Goal: Task Accomplishment & Management: Use online tool/utility

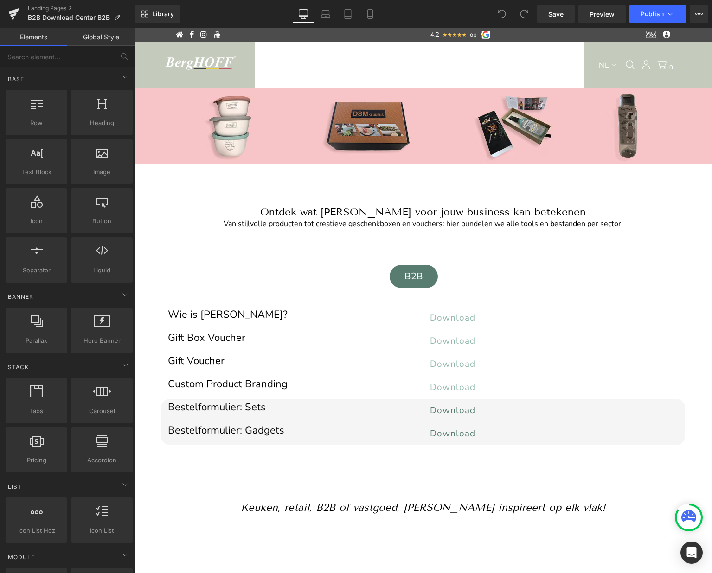
click at [605, 65] on span "NL" at bounding box center [603, 65] width 15 height 7
click at [646, 15] on span "Publish" at bounding box center [651, 13] width 23 height 7
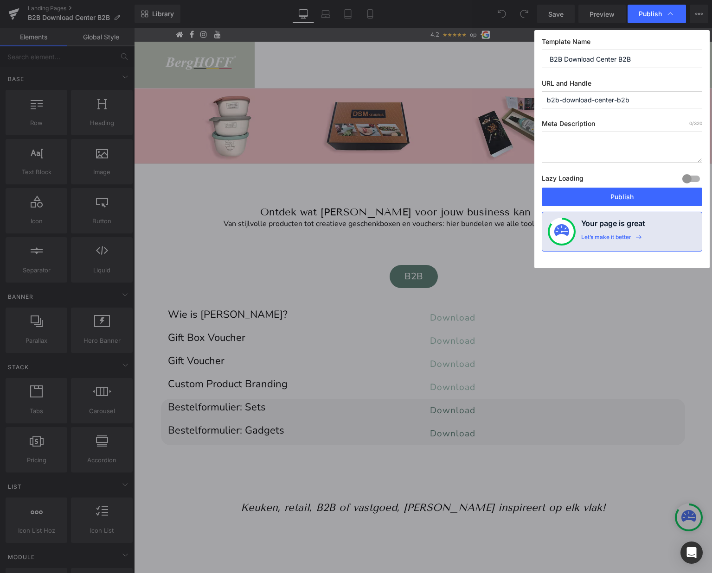
click at [561, 99] on input "b2b-download-center-b2b" at bounding box center [621, 99] width 160 height 17
click at [594, 101] on input "b2b_download-center-b2b" at bounding box center [621, 99] width 160 height 17
click at [617, 102] on input "b2b_download_center-b2b" at bounding box center [621, 99] width 160 height 17
click at [644, 102] on input "b2b_download_center_b2b" at bounding box center [621, 99] width 160 height 17
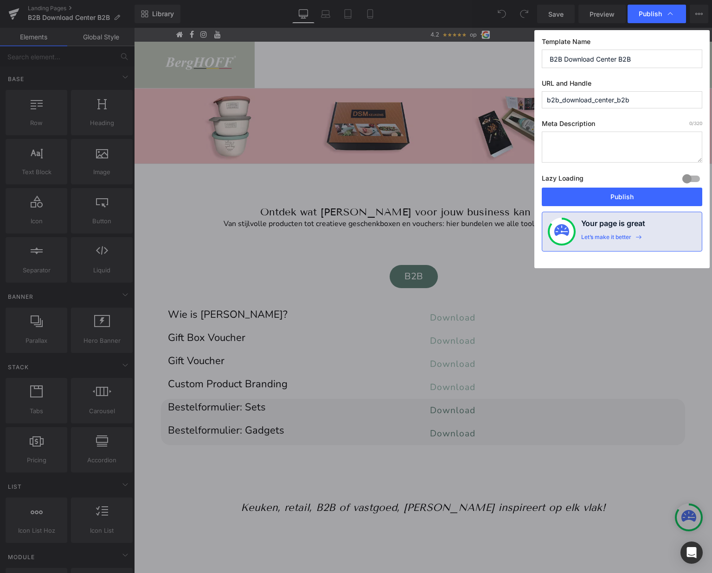
click at [644, 102] on input "b2b_download_center_b2b" at bounding box center [621, 99] width 160 height 17
type input "b2b_download_center_b2b"
click at [648, 10] on span "Publish" at bounding box center [649, 14] width 23 height 8
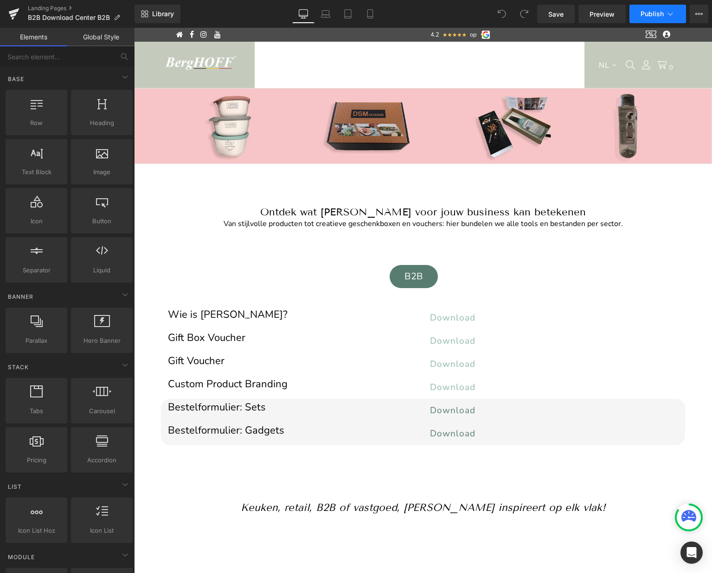
click at [643, 19] on button "Publish" at bounding box center [657, 14] width 57 height 19
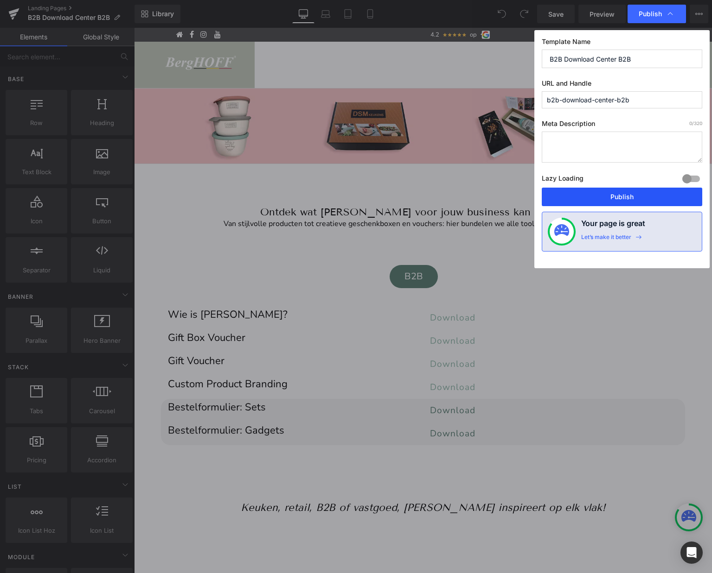
click at [612, 195] on button "Publish" at bounding box center [621, 197] width 160 height 19
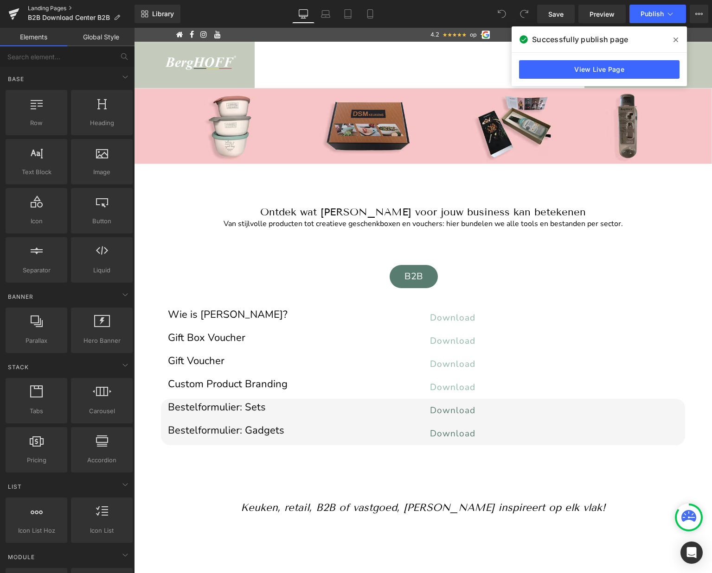
click at [52, 7] on link "Landing Pages" at bounding box center [81, 8] width 107 height 7
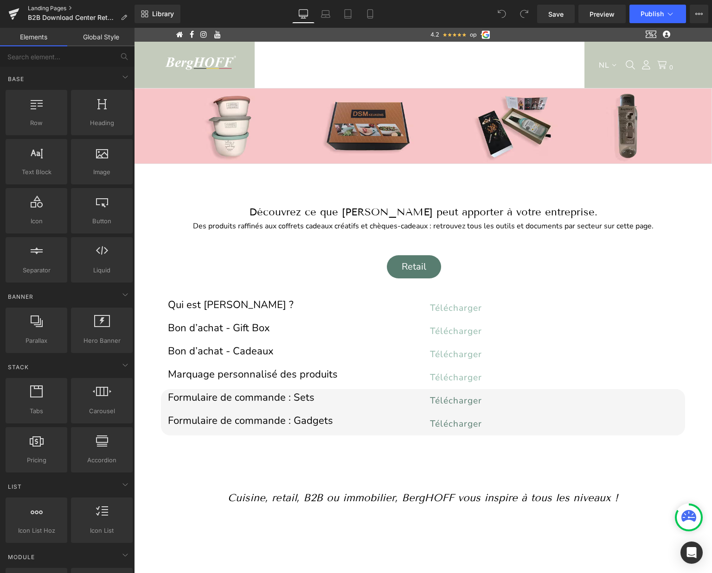
click at [52, 10] on link "Landing Pages" at bounding box center [81, 8] width 107 height 7
click at [653, 7] on button "Publish" at bounding box center [657, 14] width 57 height 19
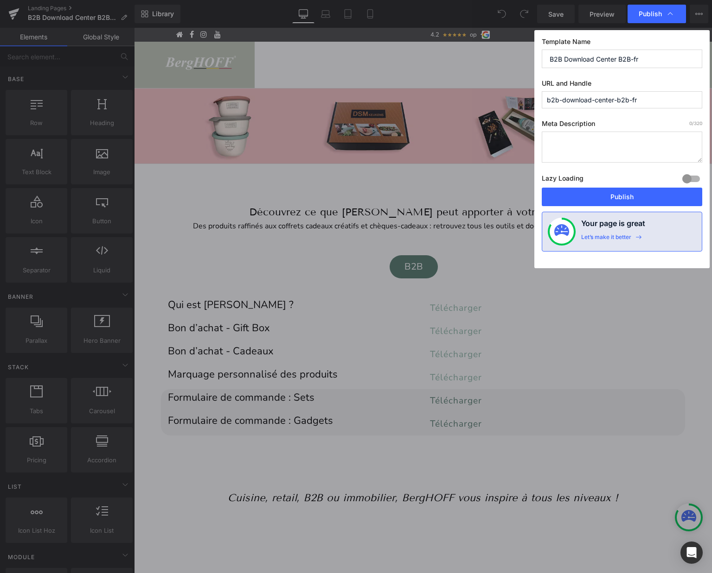
drag, startPoint x: 639, startPoint y: 102, endPoint x: 537, endPoint y: 101, distance: 102.5
click at [537, 101] on div "Template Name B2B Download Center B2B-fr URL and Handle b2b-download-center-b2b…" at bounding box center [621, 149] width 175 height 238
paste input "_download_center_b2b"
click at [595, 101] on input "b2b_download_center_b2b-fr" at bounding box center [621, 99] width 160 height 17
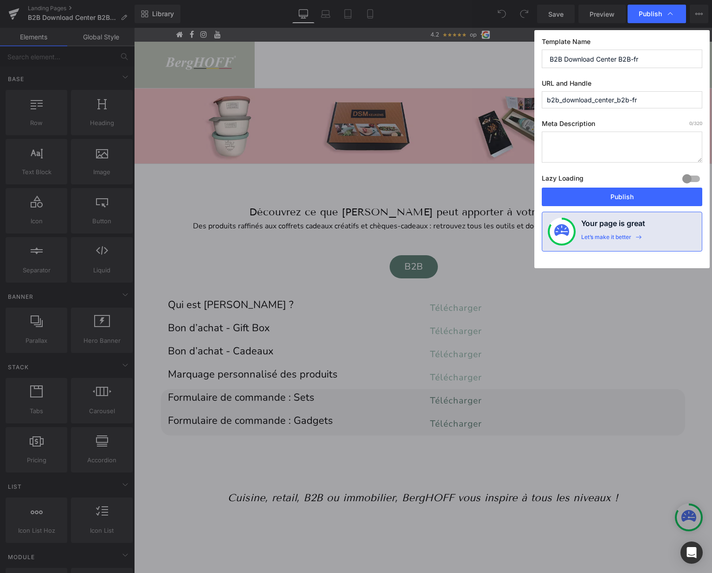
click at [595, 101] on input "b2b_download_center_b2b-fr" at bounding box center [621, 99] width 160 height 17
type input "b2b_download_center_b2b-fr"
click at [608, 196] on button "Publish" at bounding box center [621, 197] width 160 height 19
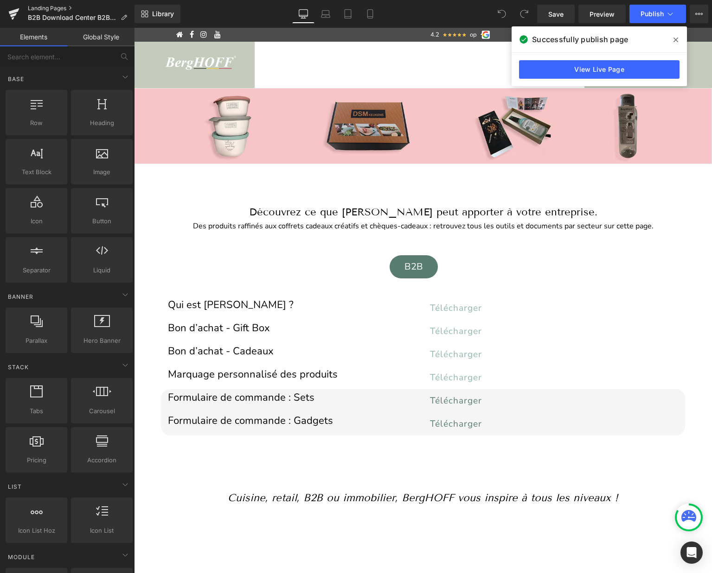
click at [52, 6] on link "Landing Pages" at bounding box center [81, 8] width 107 height 7
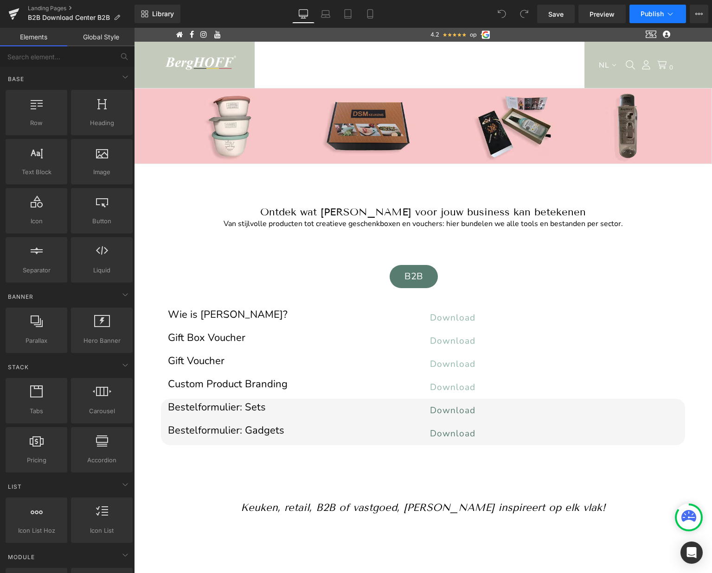
click at [656, 15] on span "Publish" at bounding box center [651, 13] width 23 height 7
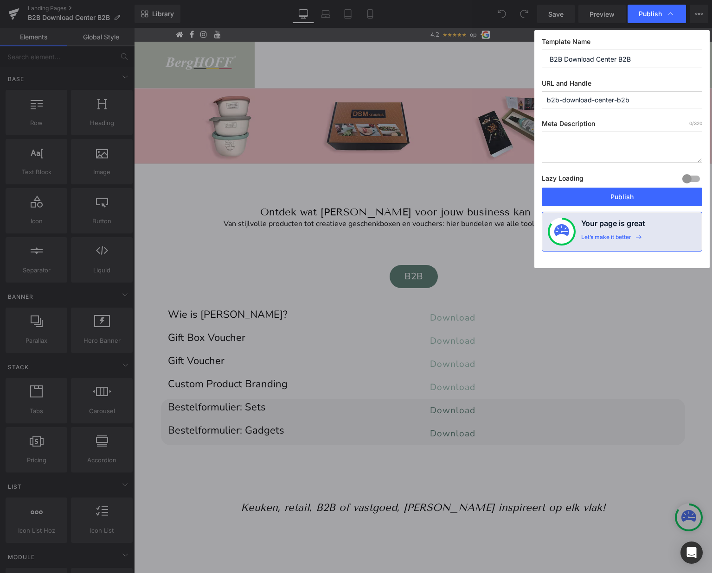
drag, startPoint x: 636, startPoint y: 102, endPoint x: 517, endPoint y: 101, distance: 118.7
click at [0, 0] on div "Publish Template Name B2B Download Center B2B URL and Handle b2b-download-cente…" at bounding box center [0, 0] width 0 height 0
paste input "/"
click at [0, 0] on input "b2b" at bounding box center [0, 0] width 0 height 0
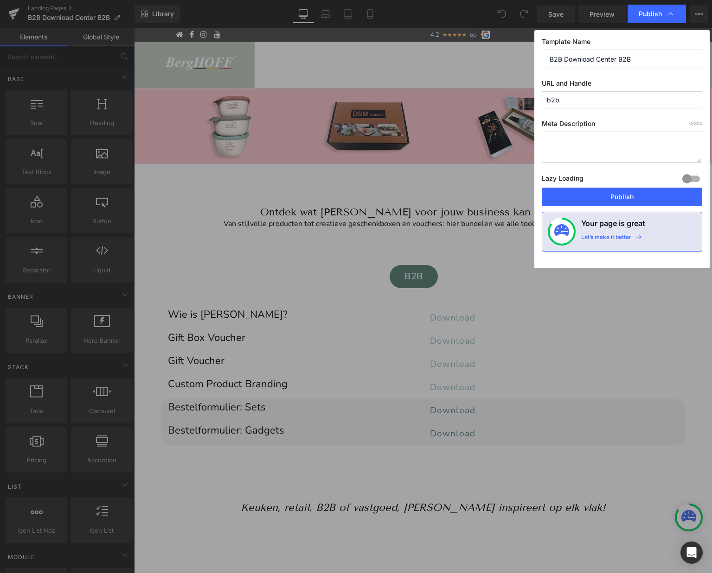
click at [0, 0] on input "b2b" at bounding box center [0, 0] width 0 height 0
paste input "_download_center_b2b"
type input "b2b_download_center_b2b"
click at [0, 0] on label "URL and Handle" at bounding box center [0, 0] width 0 height 0
click at [614, 191] on button "Publish" at bounding box center [621, 197] width 160 height 19
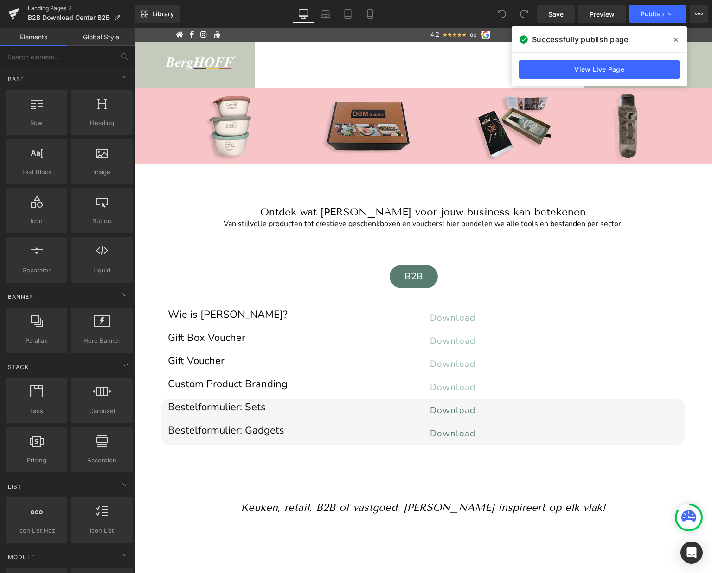
click at [61, 9] on link "Landing Pages" at bounding box center [81, 8] width 107 height 7
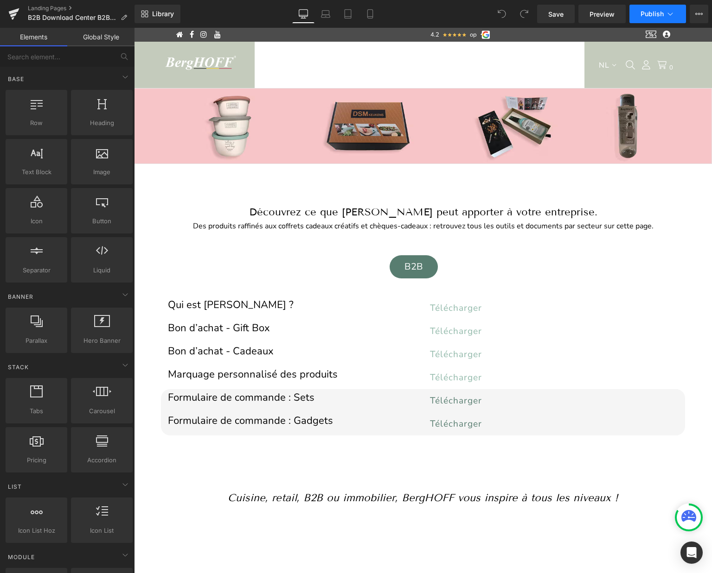
click at [649, 13] on span "Publish" at bounding box center [651, 13] width 23 height 7
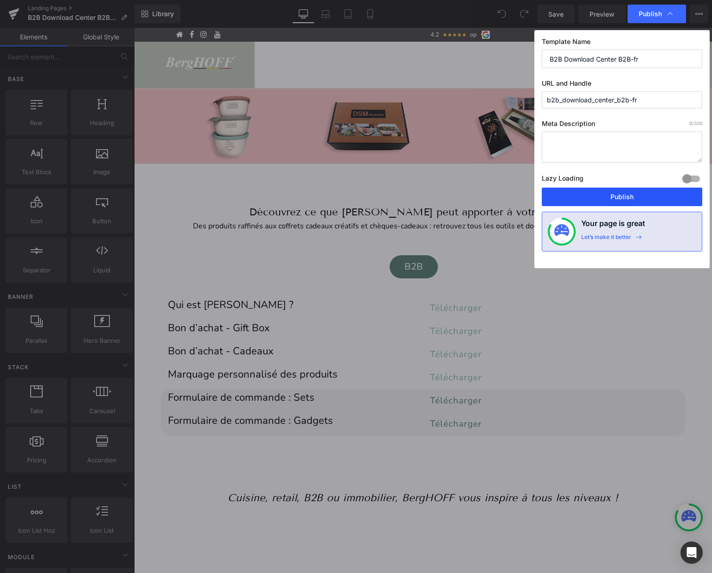
drag, startPoint x: 617, startPoint y: 196, endPoint x: 561, endPoint y: 119, distance: 94.6
click at [617, 196] on button "Publish" at bounding box center [621, 197] width 160 height 19
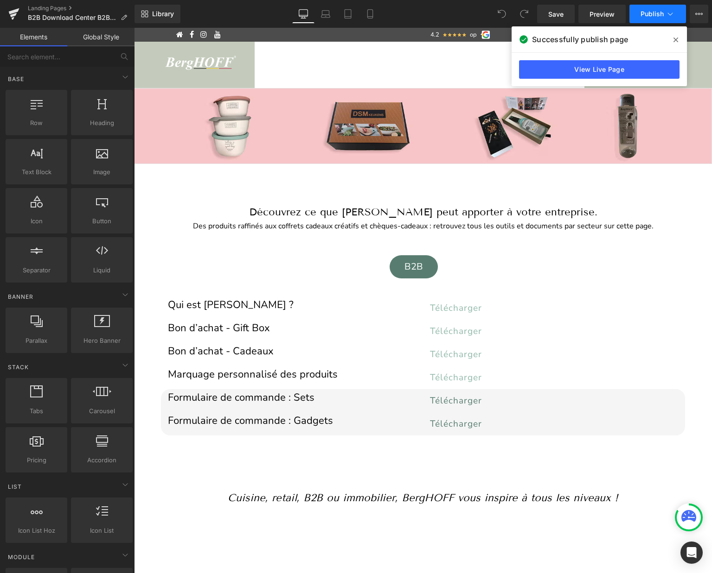
click at [663, 13] on span "Publish" at bounding box center [651, 13] width 23 height 7
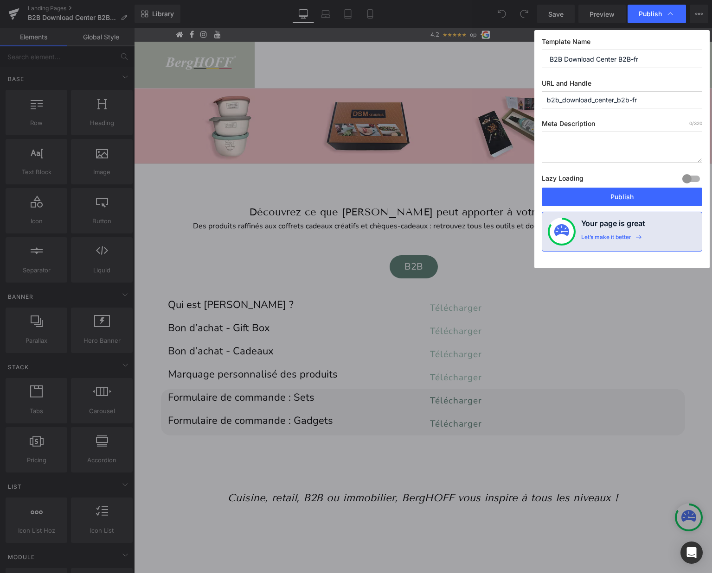
click at [0, 0] on input "b2b_download_center_b2b-fr" at bounding box center [0, 0] width 0 height 0
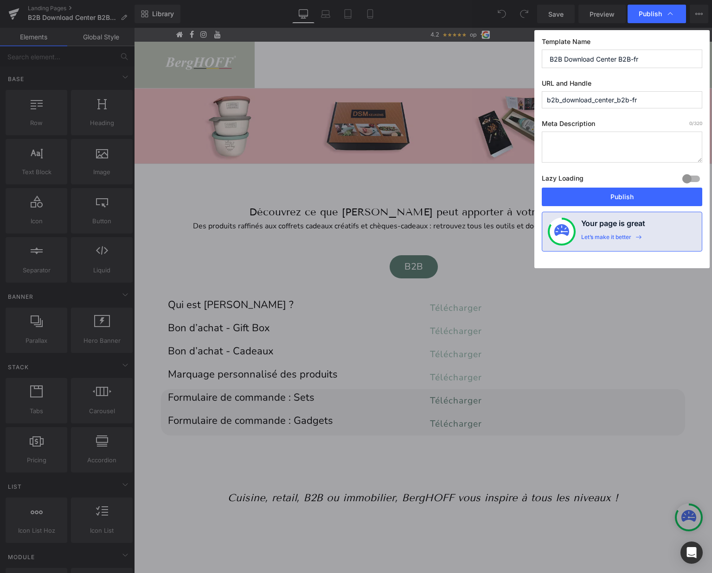
click at [0, 0] on input "b2b_download_center_b2b-fr" at bounding box center [0, 0] width 0 height 0
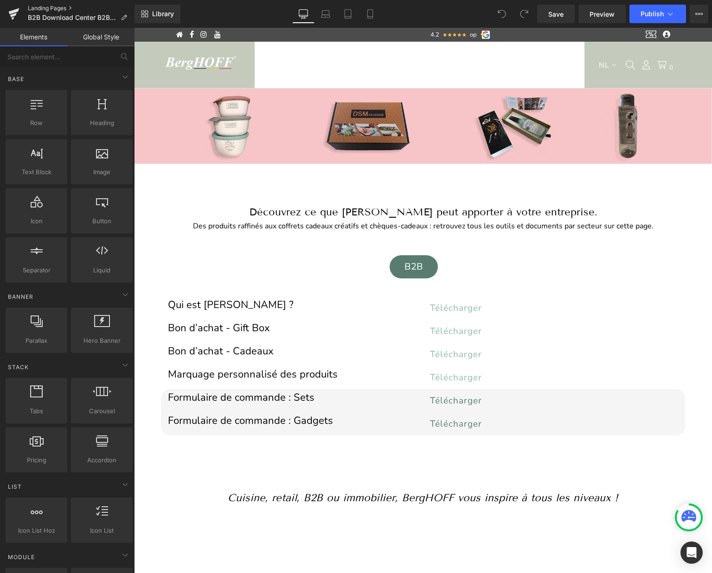
click at [57, 8] on link "Landing Pages" at bounding box center [81, 8] width 107 height 7
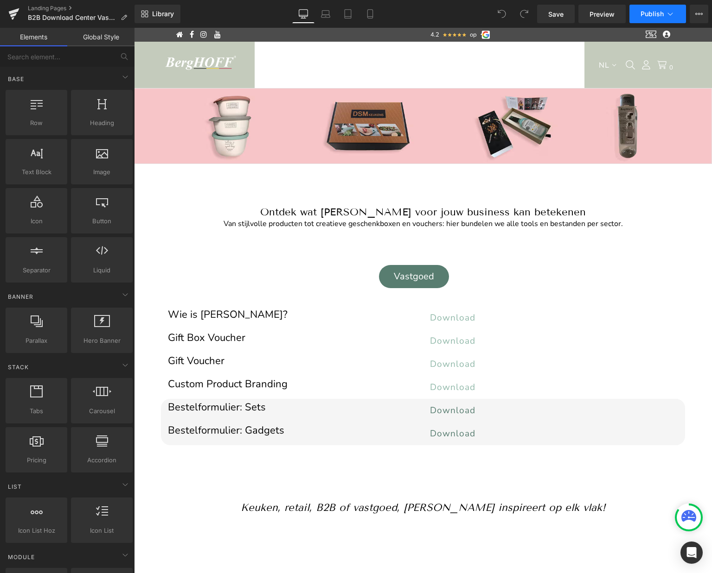
click at [643, 14] on span "Publish" at bounding box center [651, 13] width 23 height 7
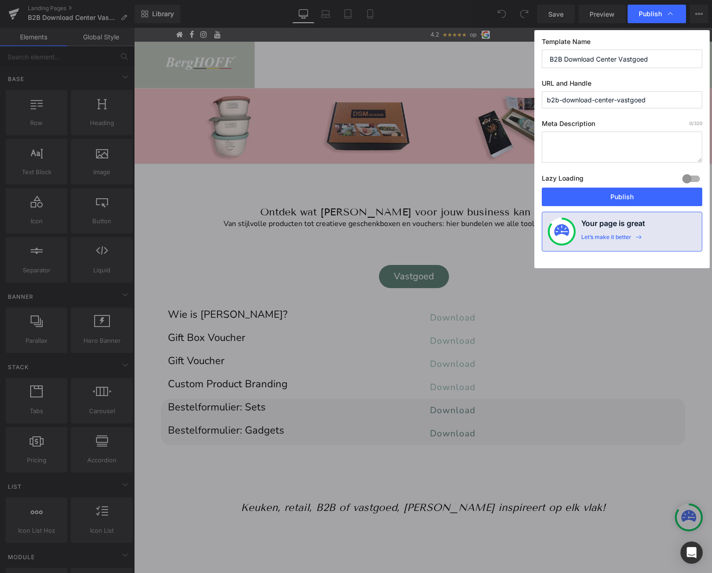
click at [562, 100] on input "b2b-download-center-vastgoed" at bounding box center [621, 99] width 160 height 17
click at [595, 101] on input "b2b_download-center-vastgoed" at bounding box center [621, 99] width 160 height 17
click at [617, 103] on input "b2b_download_center-vastgoed" at bounding box center [621, 99] width 160 height 17
click at [626, 97] on input "b2b_download_center_vastgoed" at bounding box center [621, 99] width 160 height 17
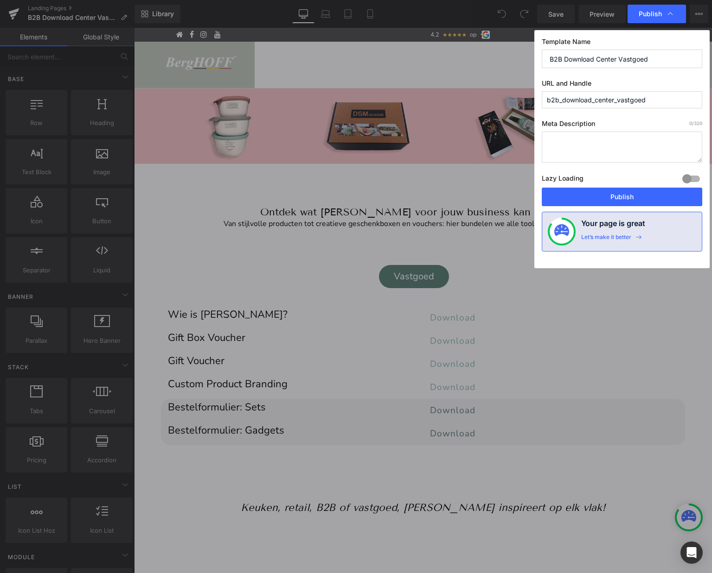
click at [626, 97] on input "b2b_download_center_vastgoed" at bounding box center [621, 99] width 160 height 17
type input "b2b_download_center_vastgoed"
click at [593, 197] on button "Publish" at bounding box center [621, 197] width 160 height 19
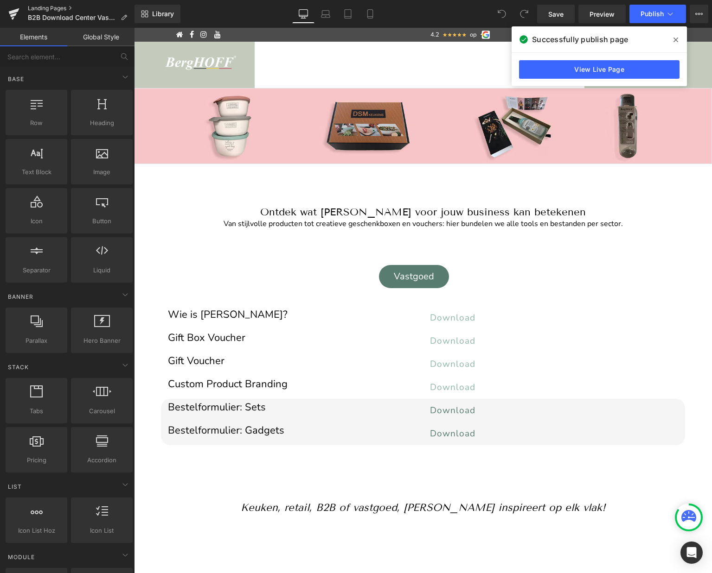
click at [62, 7] on link "Landing Pages" at bounding box center [81, 8] width 107 height 7
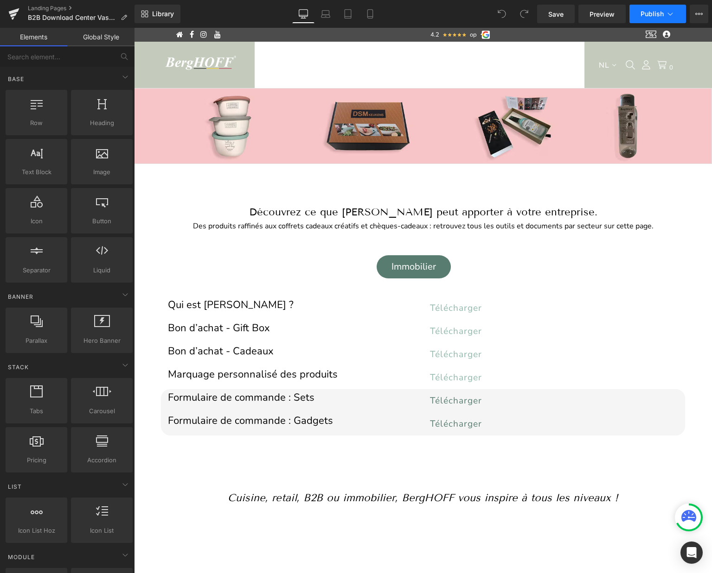
click at [648, 12] on span "Publish" at bounding box center [651, 13] width 23 height 7
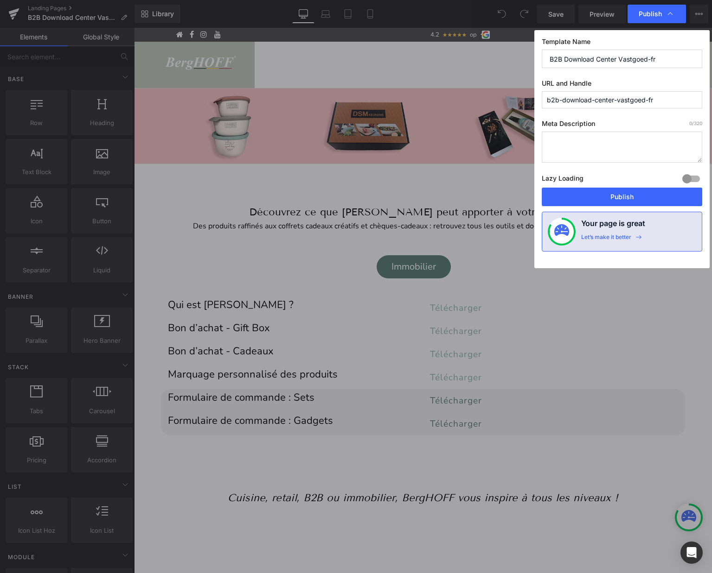
drag, startPoint x: 656, startPoint y: 101, endPoint x: 515, endPoint y: 101, distance: 141.4
click at [0, 0] on div "Publish Template Name B2B Download Center Vastgoed-fr URL and Handle b2b-downlo…" at bounding box center [0, 0] width 0 height 0
paste input "_download_center_vastgoed"
type input "b2b_download_center_vastgoed-fr"
click at [604, 193] on button "Publish" at bounding box center [621, 197] width 160 height 19
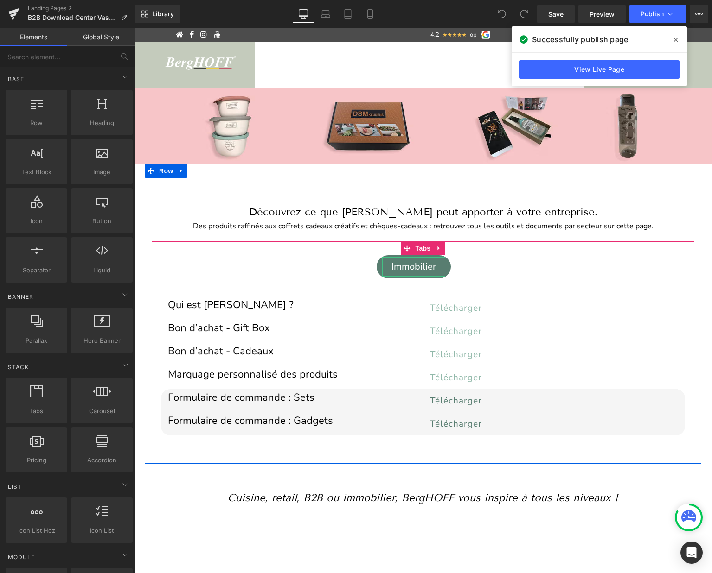
click at [424, 264] on div "Immobilier" at bounding box center [413, 266] width 63 height 19
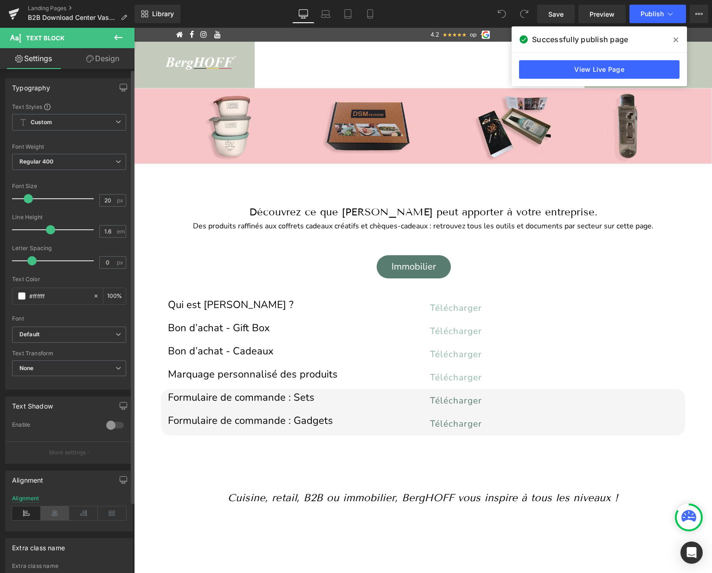
click at [56, 518] on icon at bounding box center [55, 514] width 29 height 14
drag, startPoint x: 24, startPoint y: 515, endPoint x: 13, endPoint y: 318, distance: 197.8
click at [24, 515] on icon at bounding box center [26, 514] width 29 height 14
click at [373, 16] on icon at bounding box center [369, 13] width 9 height 9
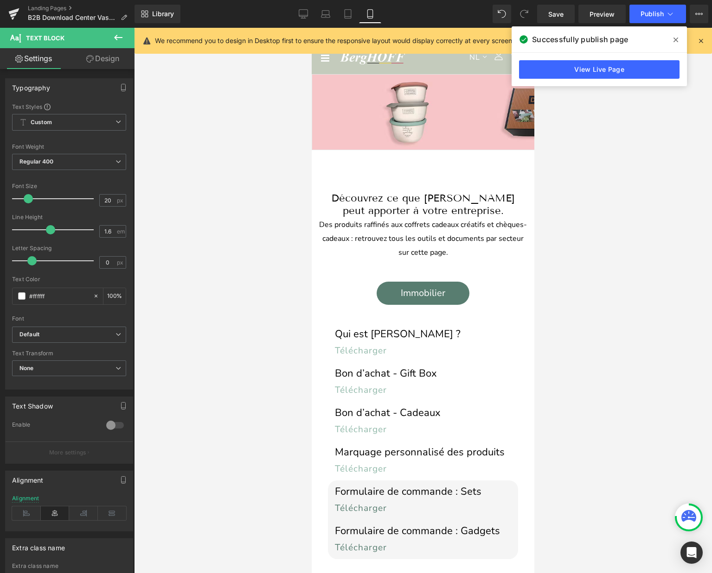
scroll to position [71, 0]
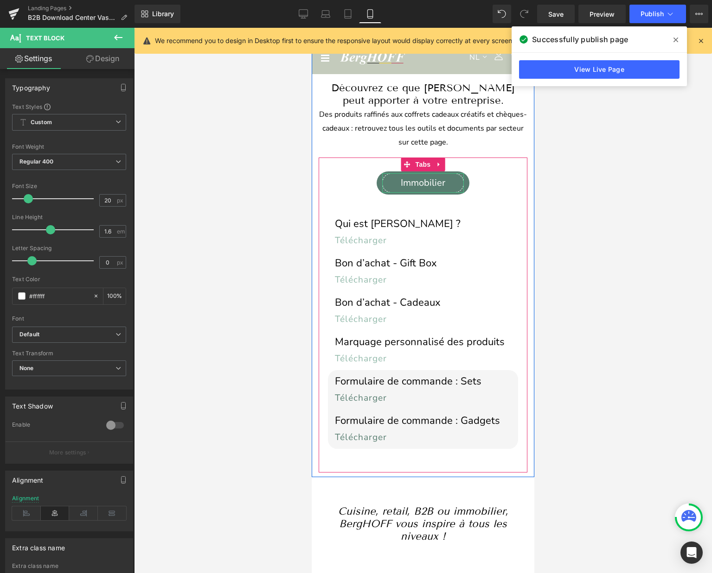
click at [421, 181] on div "Immobilier" at bounding box center [423, 182] width 82 height 19
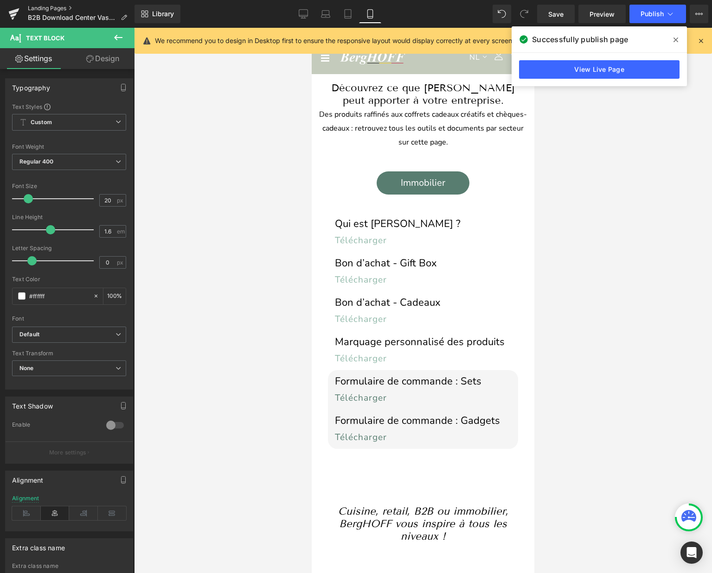
click at [63, 7] on link "Landing Pages" at bounding box center [81, 8] width 107 height 7
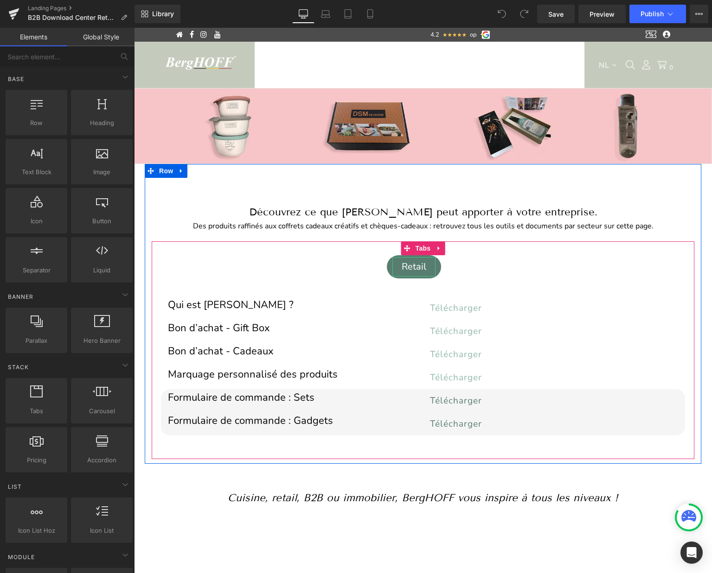
click at [412, 263] on div "Retail" at bounding box center [413, 266] width 43 height 19
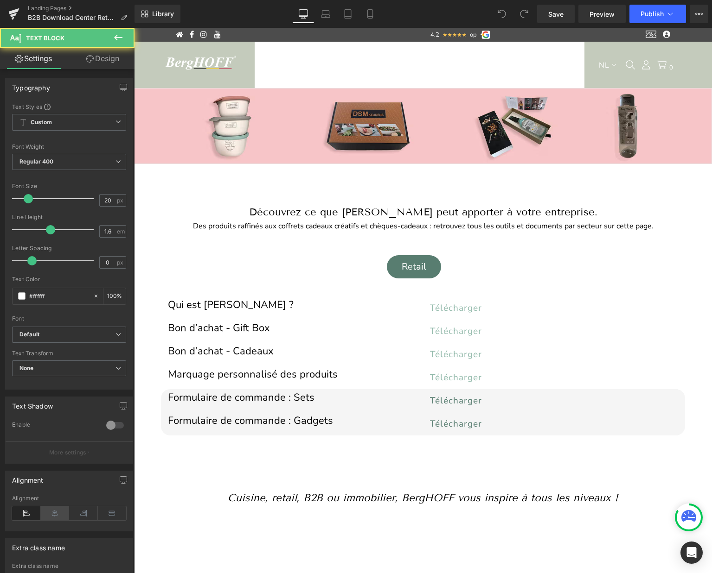
click at [52, 515] on icon at bounding box center [55, 514] width 29 height 14
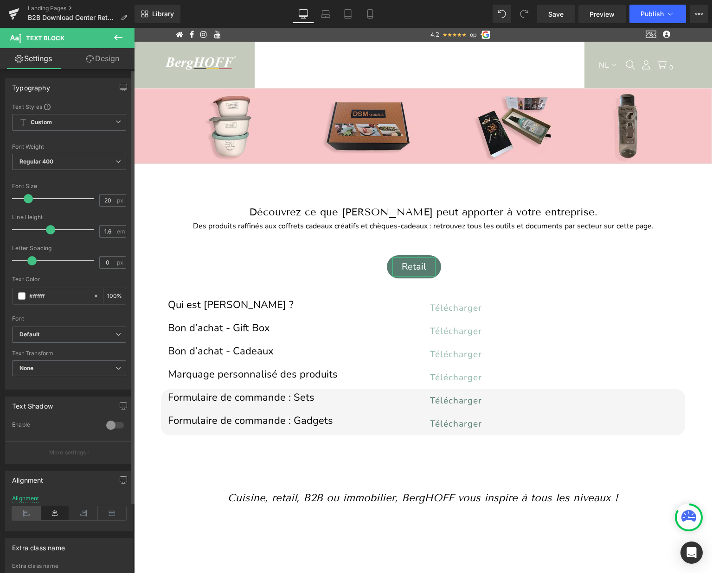
click at [25, 507] on icon at bounding box center [26, 514] width 29 height 14
click at [374, 7] on link "Mobile" at bounding box center [370, 14] width 22 height 19
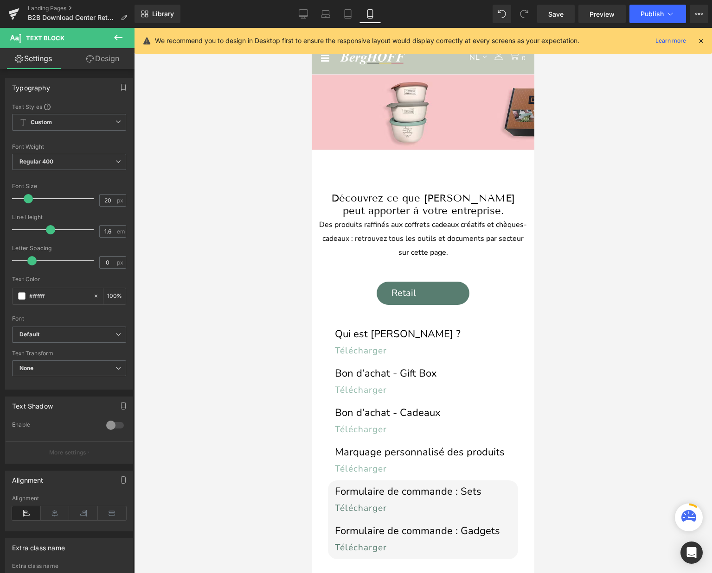
scroll to position [71, 0]
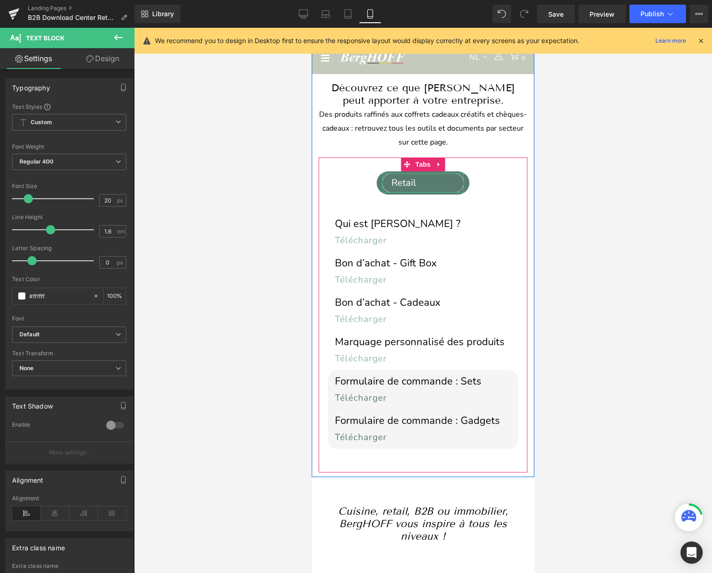
click at [411, 179] on div "Retail" at bounding box center [423, 182] width 82 height 19
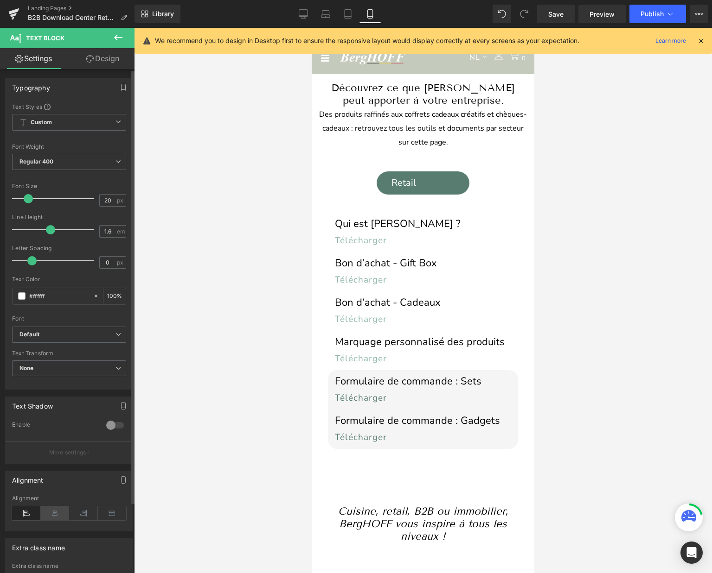
click at [54, 515] on icon at bounding box center [55, 514] width 29 height 14
click at [653, 11] on span "Publish" at bounding box center [651, 13] width 23 height 7
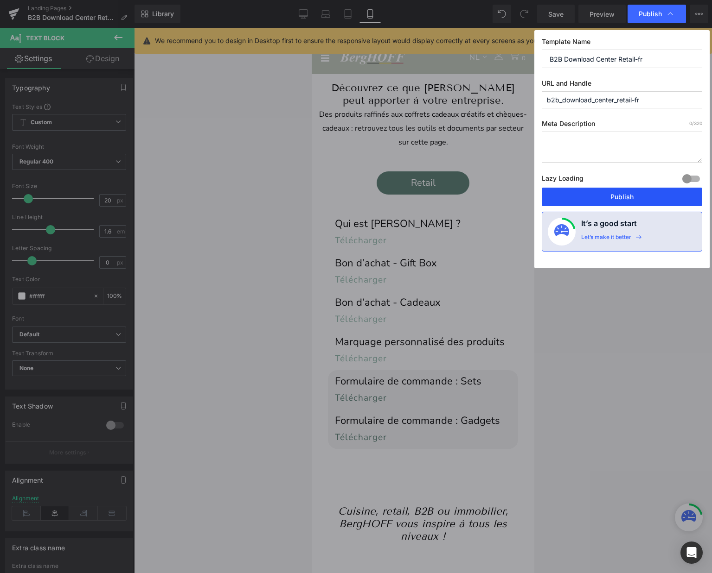
click at [616, 198] on button "Publish" at bounding box center [621, 197] width 160 height 19
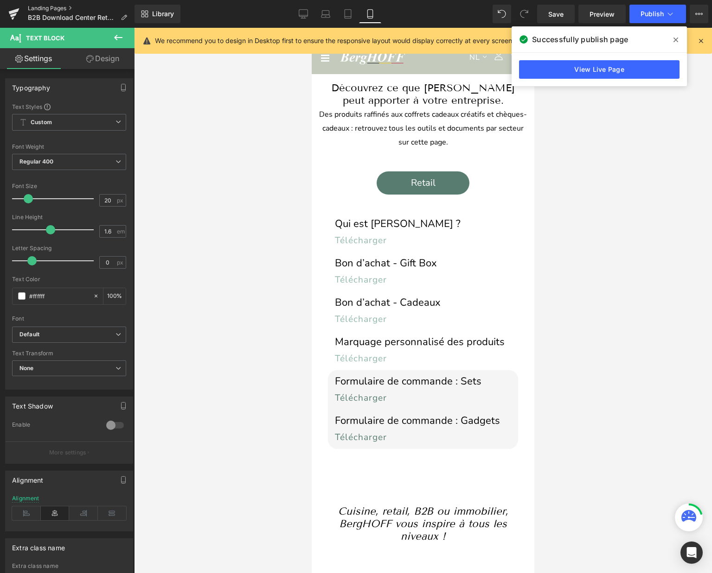
click at [59, 9] on link "Landing Pages" at bounding box center [81, 8] width 107 height 7
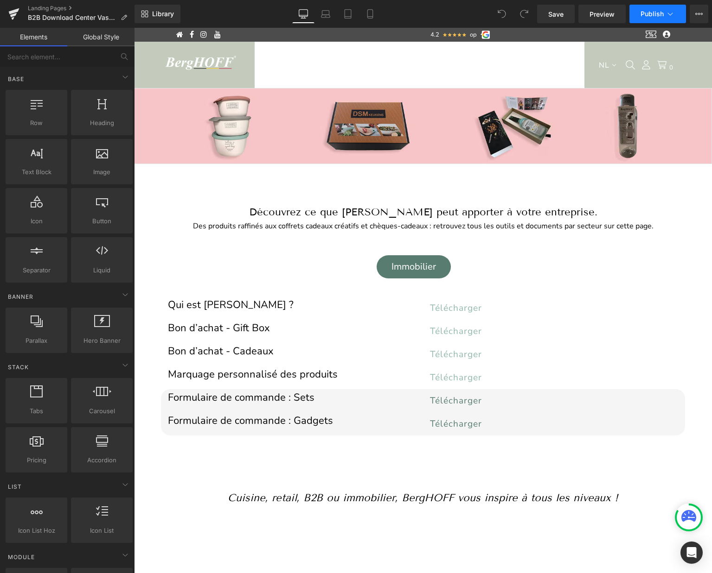
click at [646, 18] on button "Publish" at bounding box center [657, 14] width 57 height 19
click at [368, 15] on icon at bounding box center [369, 13] width 9 height 9
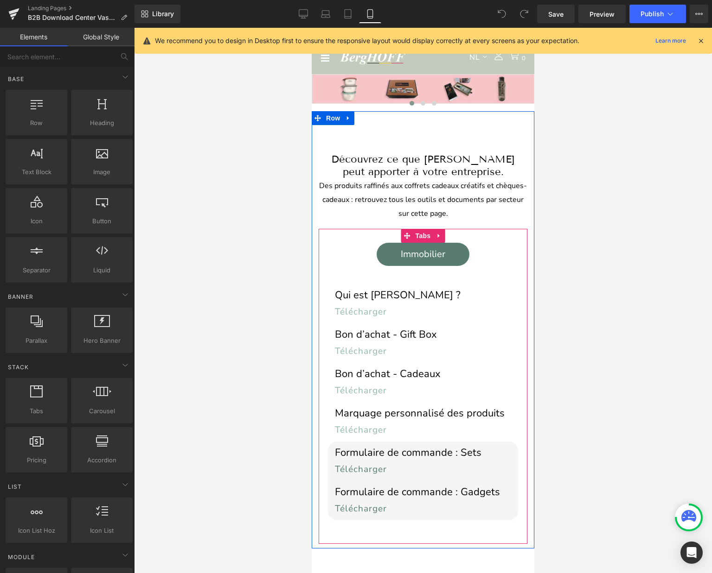
click at [418, 257] on div "Immobilier" at bounding box center [423, 254] width 82 height 19
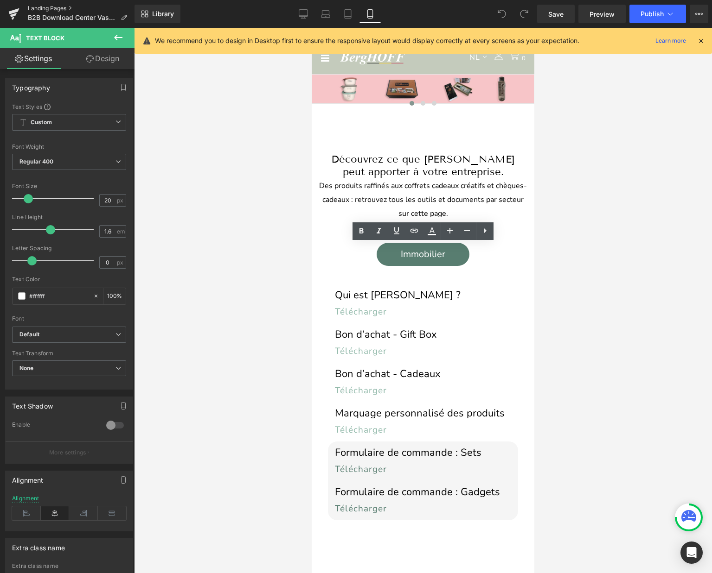
click at [57, 7] on link "Landing Pages" at bounding box center [81, 8] width 107 height 7
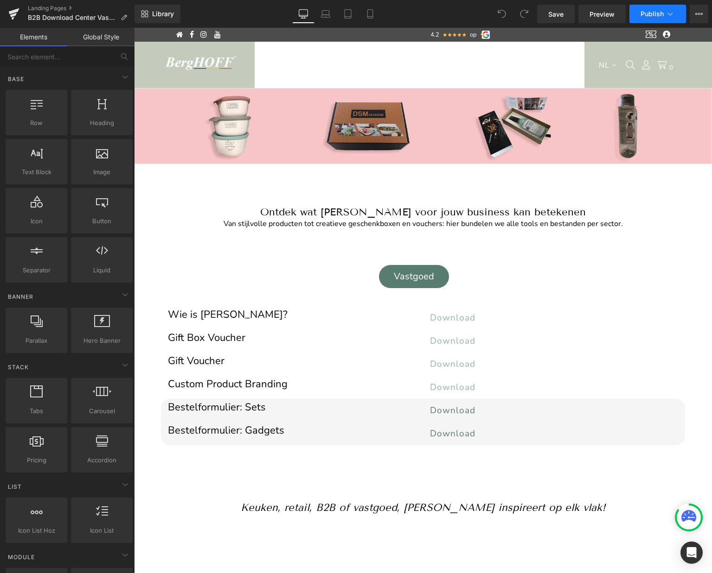
click at [659, 13] on span "Publish" at bounding box center [651, 13] width 23 height 7
click at [56, 9] on link "Landing Pages" at bounding box center [81, 8] width 107 height 7
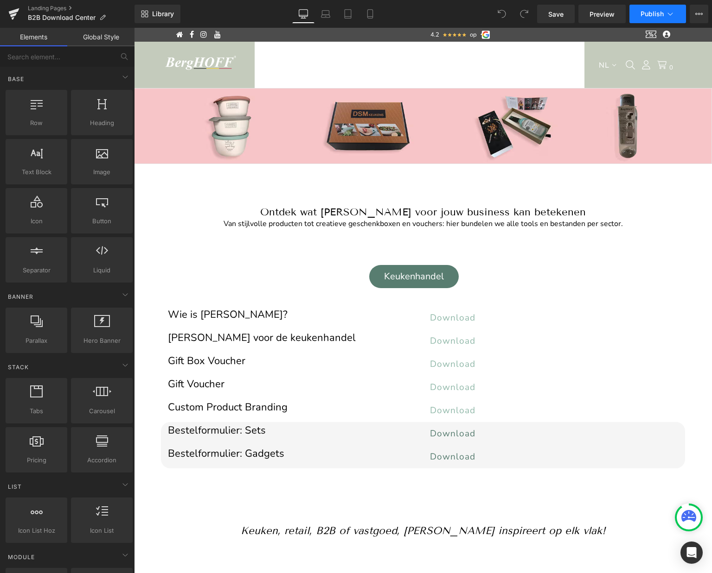
click at [656, 14] on span "Publish" at bounding box center [651, 13] width 23 height 7
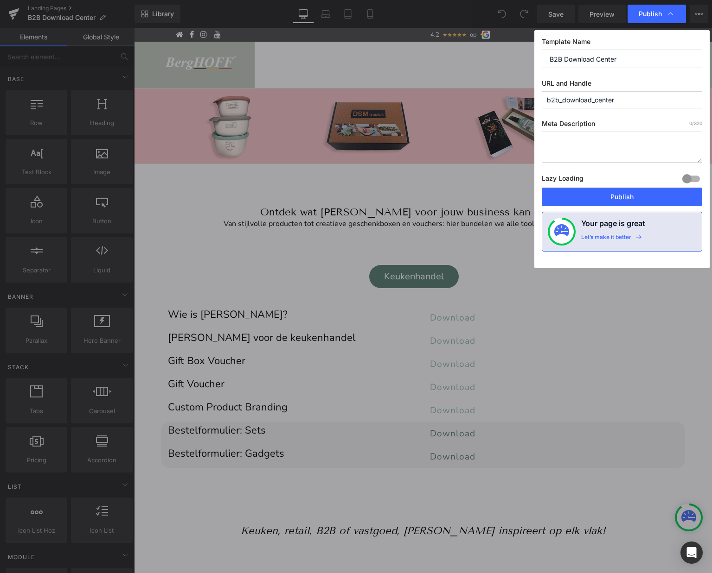
click at [611, 105] on input "b2b_download_center" at bounding box center [621, 99] width 160 height 17
click at [604, 95] on input "b2b_download_center" at bounding box center [621, 99] width 160 height 17
click at [599, 197] on button "Publish" at bounding box center [621, 197] width 160 height 19
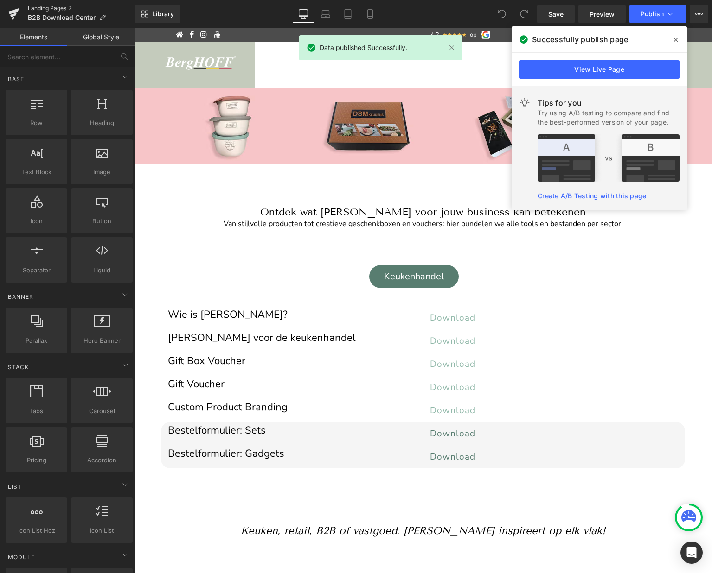
click at [64, 6] on link "Landing Pages" at bounding box center [81, 8] width 107 height 7
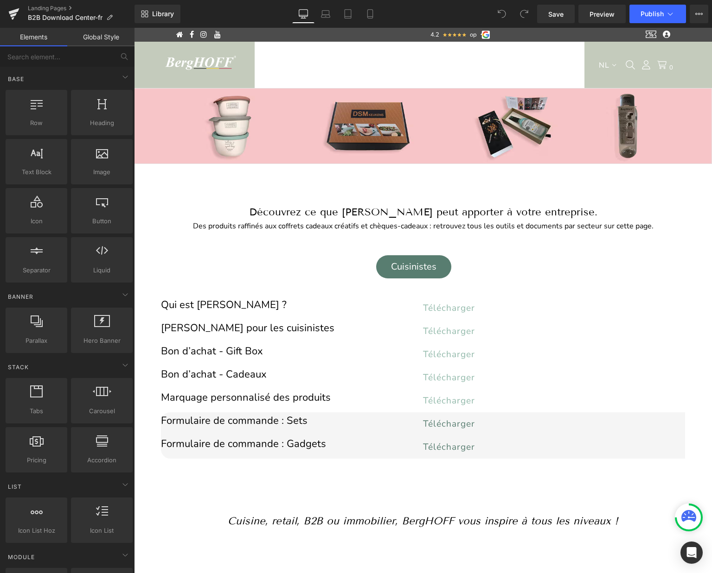
click at [648, 18] on button "Publish" at bounding box center [657, 14] width 57 height 19
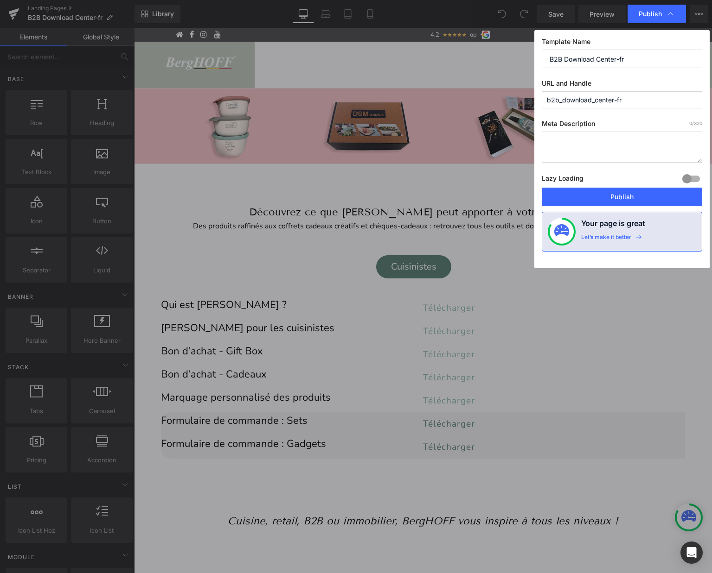
click at [626, 100] on input "b2b_download_center-fr" at bounding box center [621, 99] width 160 height 17
click at [606, 196] on button "Publish" at bounding box center [621, 197] width 160 height 19
